Goal: Task Accomplishment & Management: Complete application form

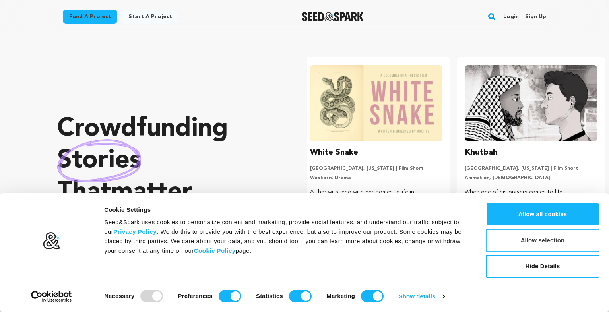
scroll to position [0, 161]
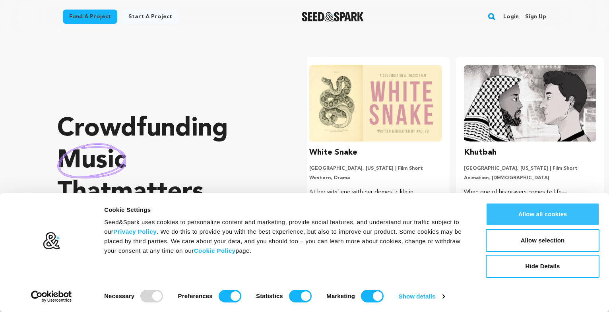
click at [545, 211] on button "Allow all cookies" at bounding box center [543, 214] width 114 height 23
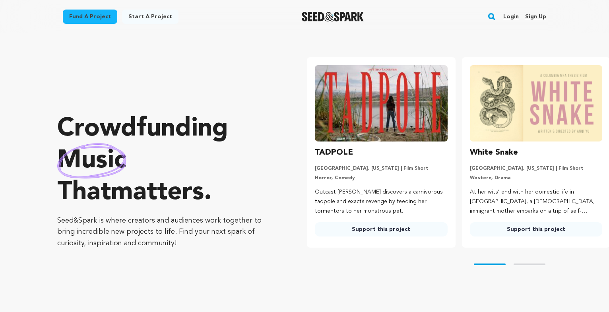
scroll to position [0, 0]
click at [532, 17] on link "Sign up" at bounding box center [535, 16] width 21 height 13
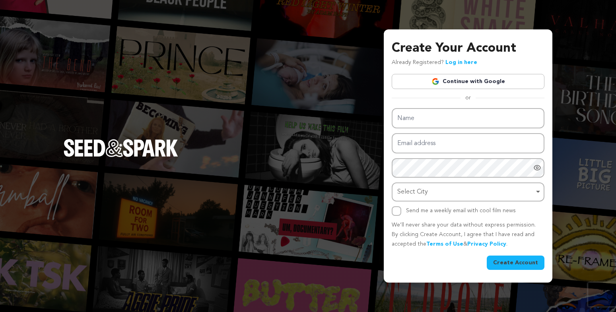
click at [464, 81] on link "Continue with Google" at bounding box center [468, 81] width 153 height 15
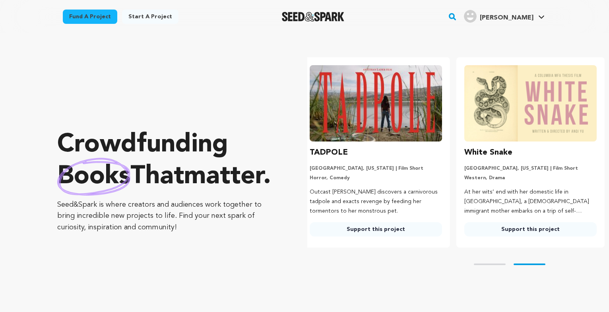
scroll to position [0, 161]
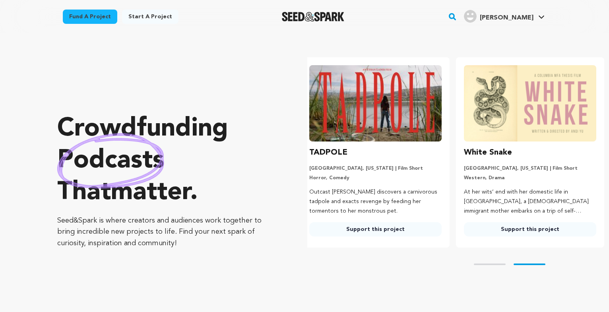
click at [156, 17] on link "Start a project" at bounding box center [150, 17] width 56 height 14
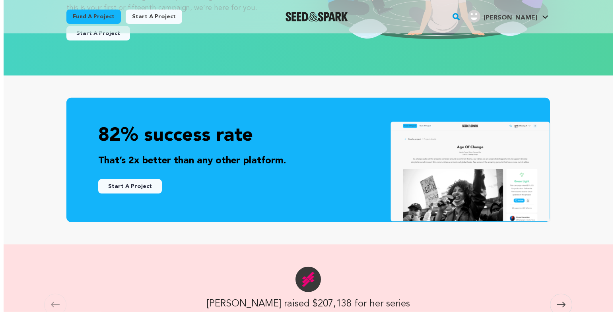
scroll to position [122, 0]
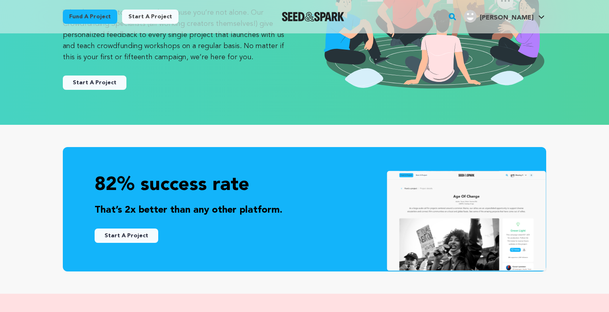
click at [88, 86] on button "Start A Project" at bounding box center [95, 83] width 64 height 14
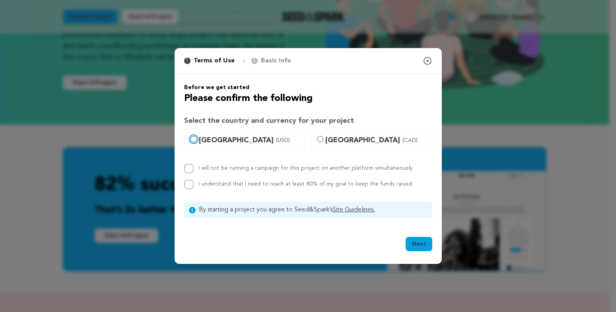
click at [194, 140] on input "United States (USD)" at bounding box center [193, 139] width 6 height 6
radio input "true"
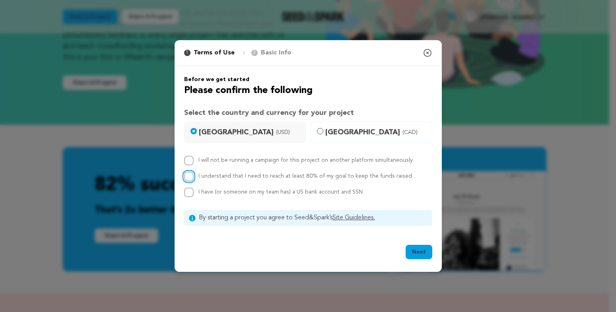
click at [189, 177] on input "I understand that I need to reach at least 80% of my goal to keep the funds rai…" at bounding box center [189, 177] width 10 height 10
checkbox input "true"
click at [186, 165] on div "I will not be running a campaign for this project on another platform simultane…" at bounding box center [308, 176] width 248 height 41
click at [187, 163] on input "I will not be running a campaign for this project on another platform simultane…" at bounding box center [189, 161] width 10 height 10
checkbox input "true"
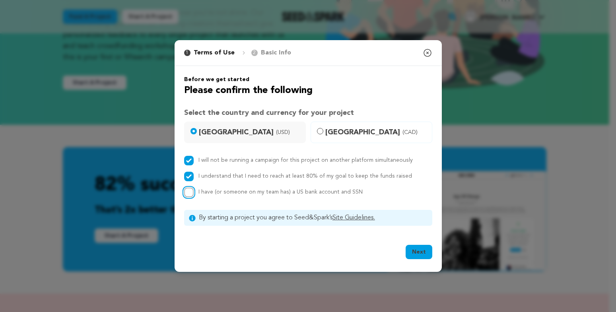
click at [190, 193] on input "I have (or someone on my team has) a US bank account and SSN" at bounding box center [189, 193] width 10 height 10
checkbox input "true"
click at [417, 251] on button "Next" at bounding box center [418, 252] width 27 height 14
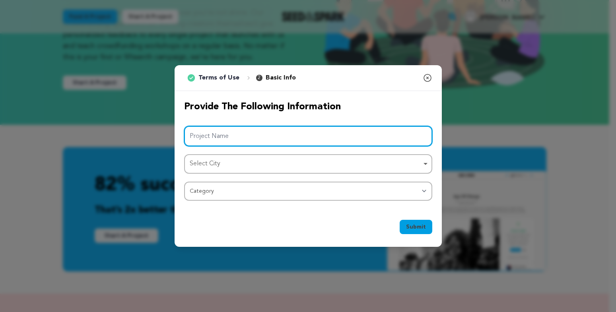
click at [246, 144] on input "Project Name" at bounding box center [308, 136] width 248 height 20
click at [402, 165] on div "Select City Remove item" at bounding box center [306, 164] width 232 height 12
type input "Sushi Smackdown"
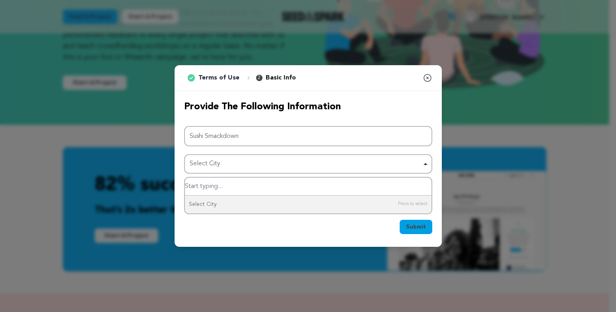
click at [276, 188] on input "Select City" at bounding box center [308, 187] width 246 height 18
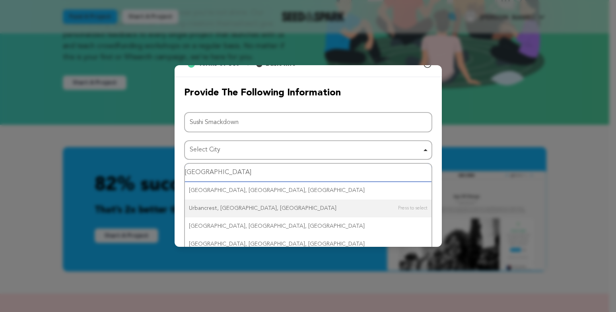
scroll to position [21, 0]
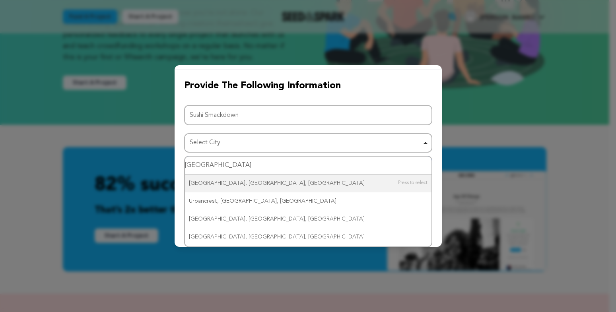
click at [340, 166] on input "USA" at bounding box center [308, 166] width 246 height 18
click at [264, 165] on input "USA" at bounding box center [308, 166] width 246 height 18
type input "U"
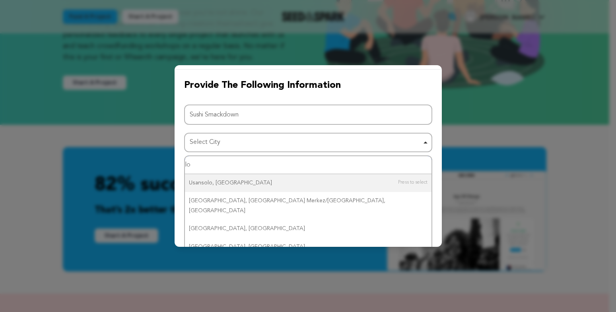
type input "l"
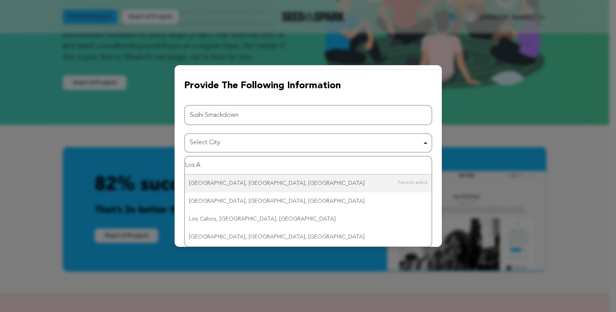
type input "Los An"
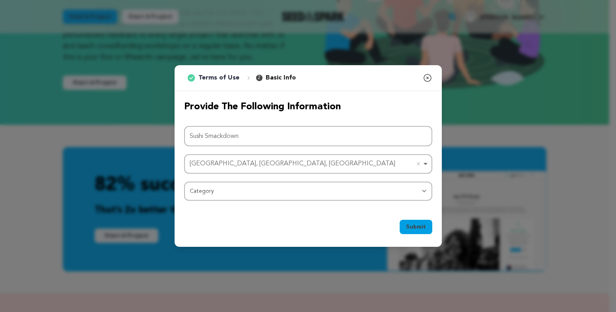
scroll to position [0, 0]
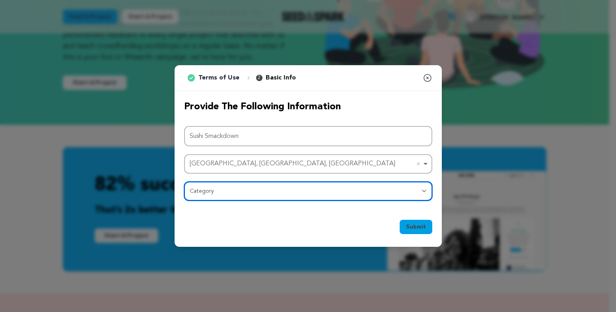
click at [184, 182] on select "Category Film Feature Film Short Series Film Festival Company Music Video VR Ex…" at bounding box center [308, 191] width 248 height 19
select select "1293"
click option "Series" at bounding box center [0, 0] width 0 height 0
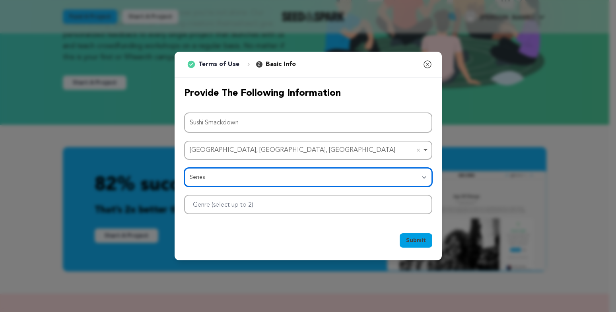
click at [275, 204] on div at bounding box center [308, 204] width 248 height 19
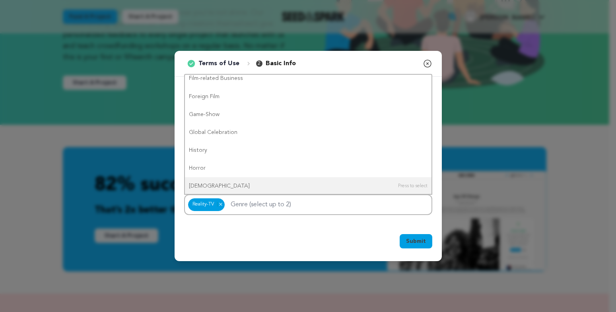
scroll to position [239, 0]
click at [416, 239] on span "Submit" at bounding box center [416, 241] width 20 height 8
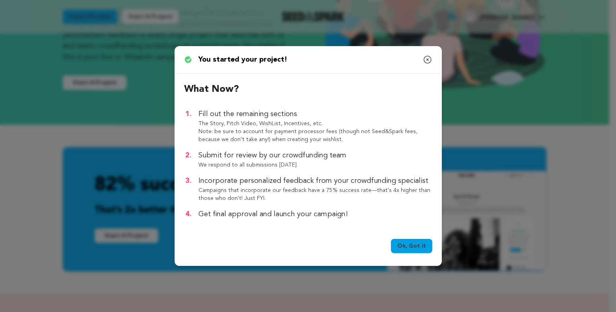
click at [403, 244] on link "Ok, Got it" at bounding box center [411, 246] width 41 height 14
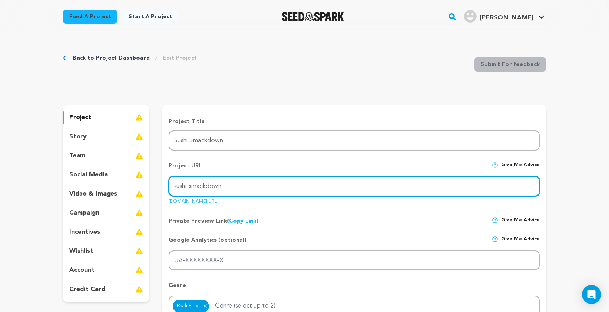
click at [244, 190] on input "sushi-smackdown" at bounding box center [354, 186] width 371 height 20
type input "s"
type input "S"
type input "www."
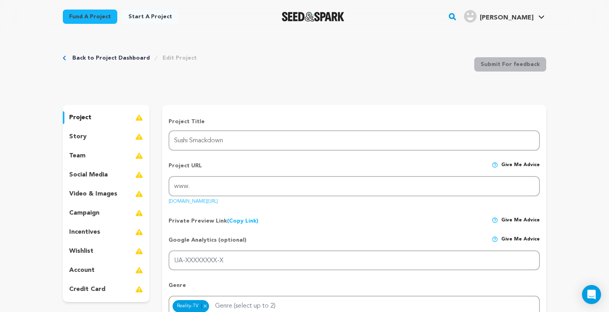
click at [89, 56] on link "Back to Project Dashboard" at bounding box center [111, 58] width 78 height 8
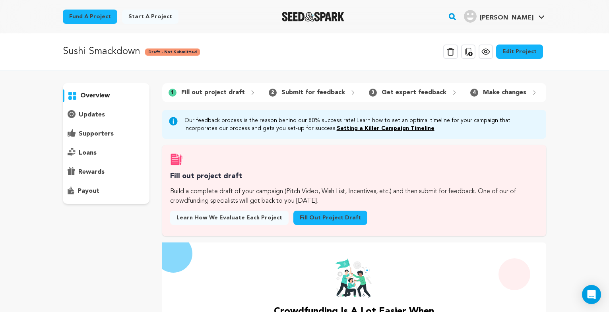
click at [306, 225] on link "Fill out project draft" at bounding box center [330, 218] width 74 height 14
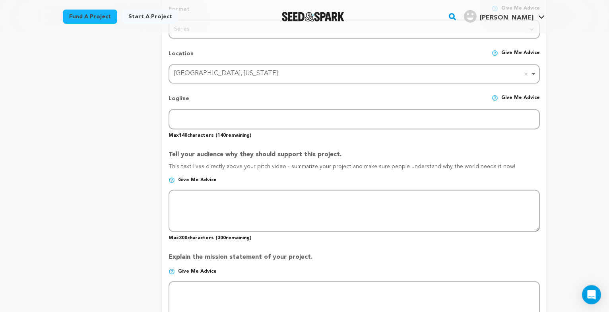
scroll to position [324, 0]
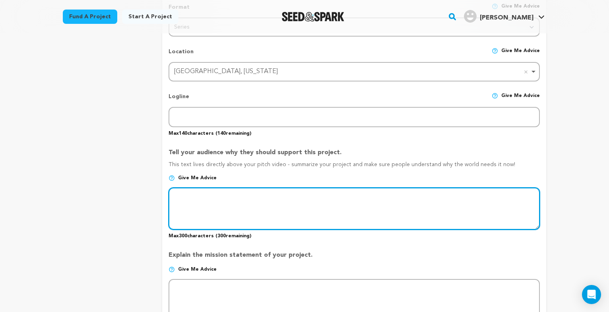
click at [200, 198] on textarea at bounding box center [354, 209] width 371 height 42
paste textarea "In [PERSON_NAME], sushi master [PERSON_NAME] and his elite team of sushi chefs …"
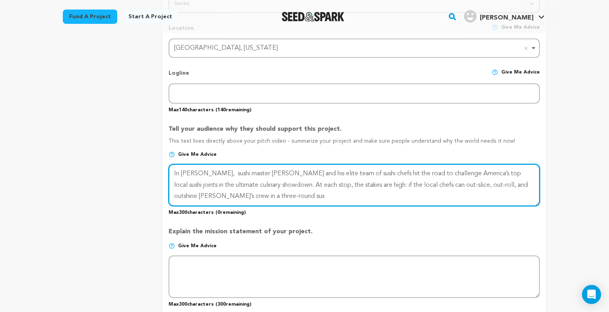
scroll to position [365, 0]
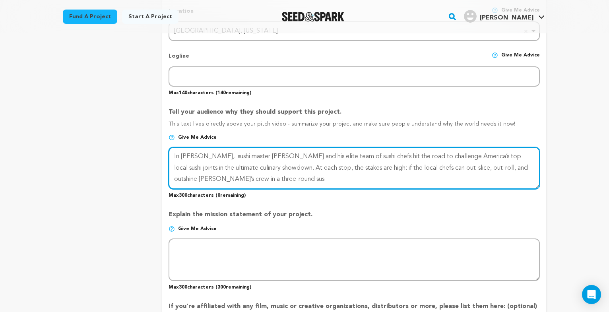
click at [293, 180] on textarea at bounding box center [354, 168] width 371 height 42
drag, startPoint x: 293, startPoint y: 180, endPoint x: 317, endPoint y: 156, distance: 33.7
click at [317, 156] on textarea at bounding box center [354, 168] width 371 height 42
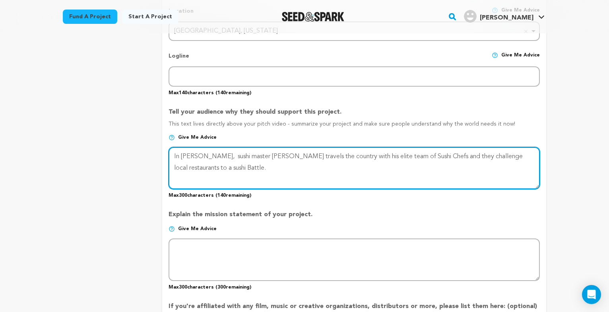
type textarea "In [PERSON_NAME], sushi master [PERSON_NAME] travels the country with his elite…"
